Goal: Information Seeking & Learning: Learn about a topic

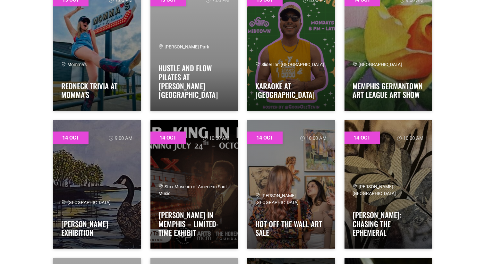
scroll to position [1650, 0]
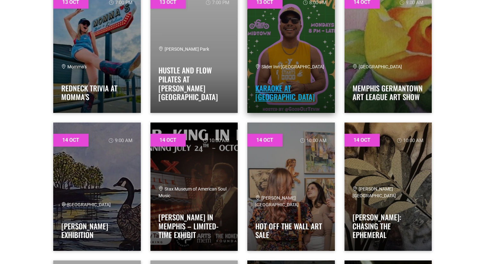
click at [298, 99] on link "Karaoke at [GEOGRAPHIC_DATA]" at bounding box center [284, 93] width 59 height 20
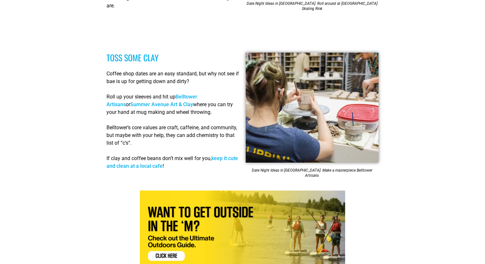
scroll to position [1206, 0]
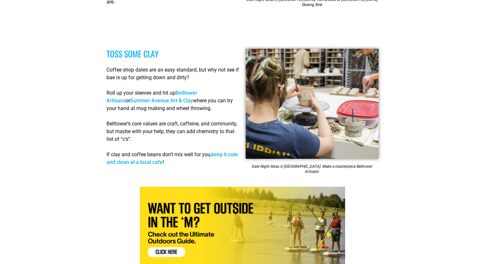
click at [182, 89] on p "Roll up your sleeves and hit up Belltower Artisans or Summer Avenue Art & Clay …" at bounding box center [172, 100] width 133 height 23
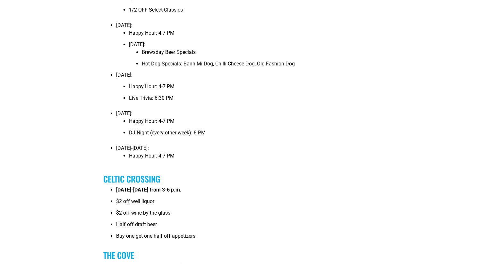
scroll to position [854, 0]
